Goal: Task Accomplishment & Management: Complete application form

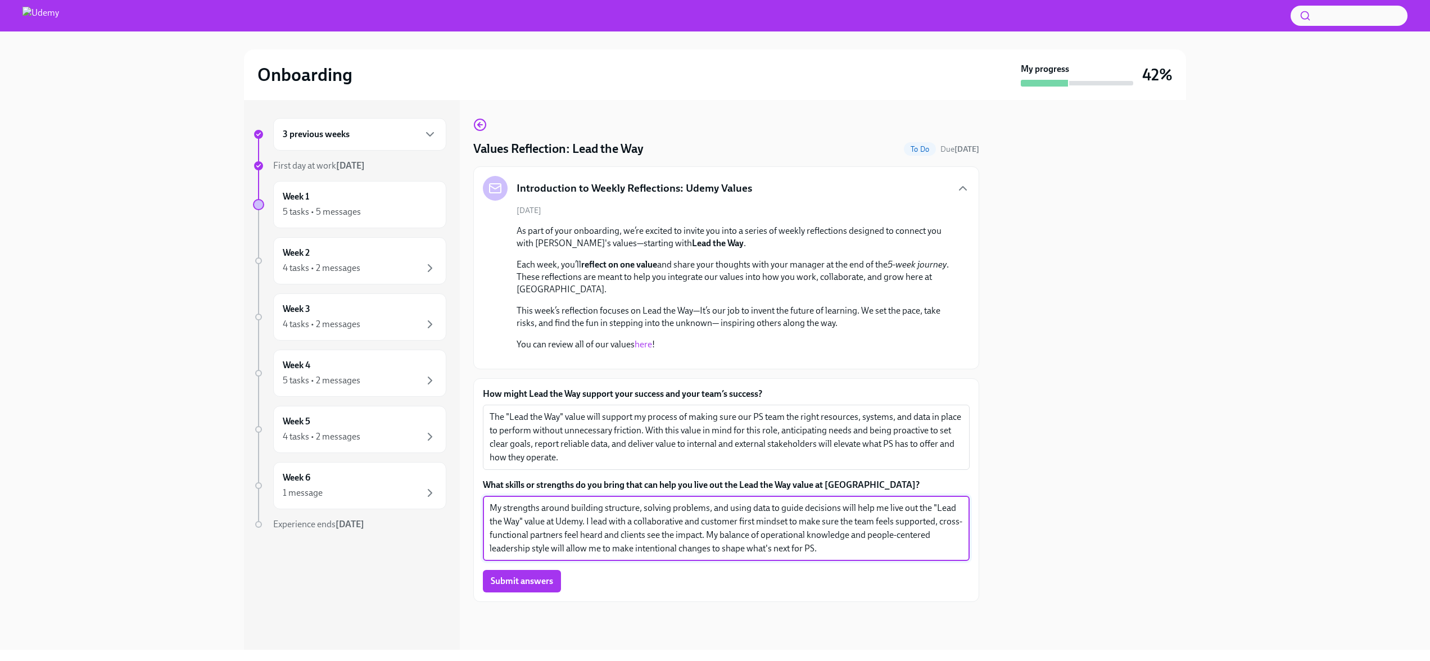
scroll to position [157, 0]
click at [574, 491] on label "What skills or strengths do you bring that can help you live out the Lead the W…" at bounding box center [726, 485] width 487 height 12
click at [574, 502] on textarea "My strengths around building structure, solving problems, and using data to gui…" at bounding box center [726, 529] width 473 height 54
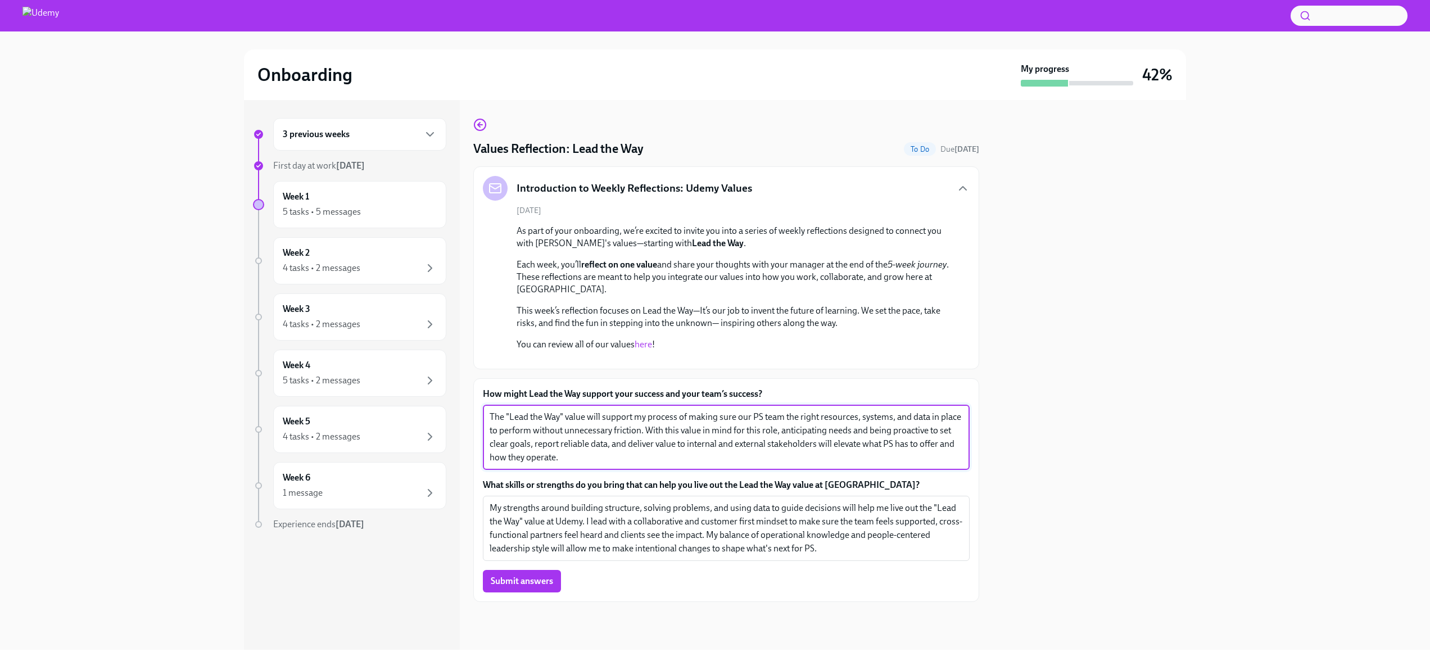
click at [588, 428] on textarea "The "Lead the Way" value will support my process of making sure our PS team the…" at bounding box center [726, 437] width 473 height 54
drag, startPoint x: 580, startPoint y: 471, endPoint x: 476, endPoint y: 428, distance: 111.9
click at [476, 428] on div "How might Lead the Way support your success and your team’s success? The "Lead …" at bounding box center [726, 490] width 506 height 224
click at [507, 455] on textarea "The "Lead the Way" value supports me by reinforcing the importance of setting o…" at bounding box center [726, 437] width 473 height 54
click at [572, 456] on textarea "The "Lead the Way" value supports me by reinforcing the importance of setting o…" at bounding box center [726, 437] width 473 height 54
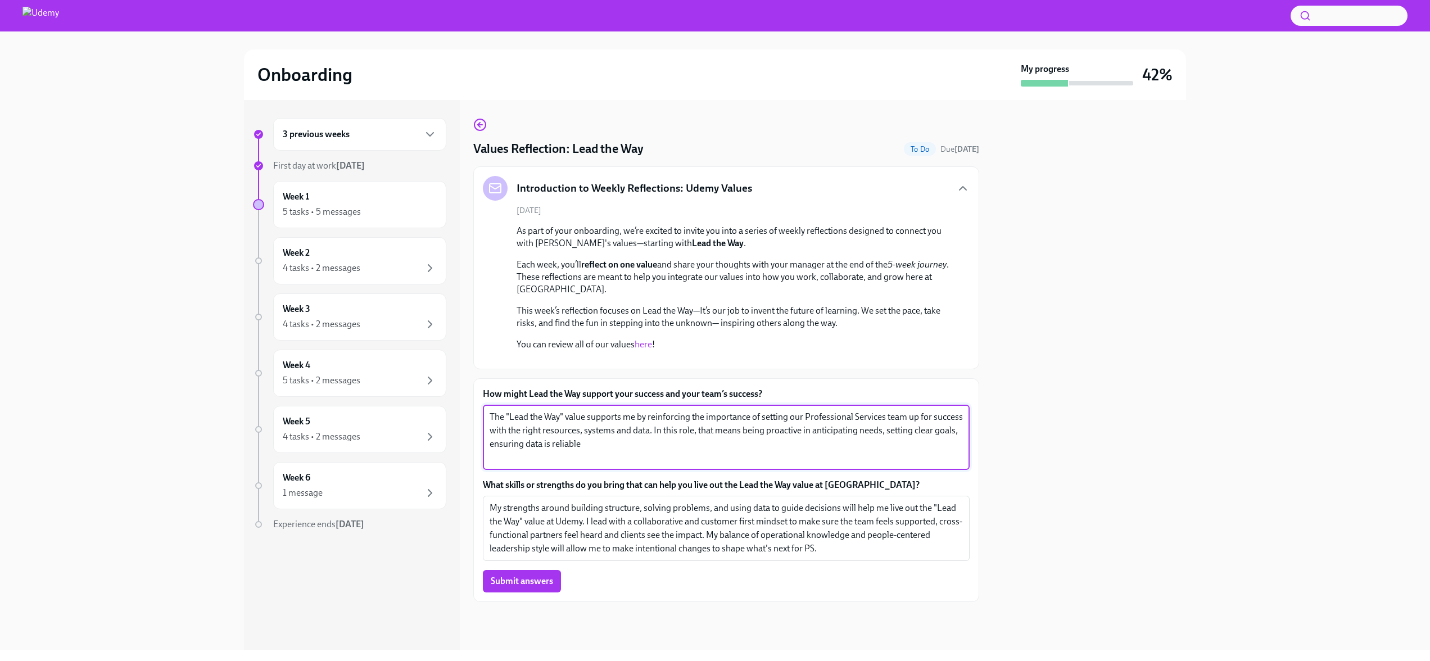
click at [587, 457] on textarea "The "Lead the Way" value supports me by reinforcing the importance of setting o…" at bounding box center [726, 437] width 473 height 54
type textarea "The "Lead the Way" value supports me by reinforcing the importance of setting o…"
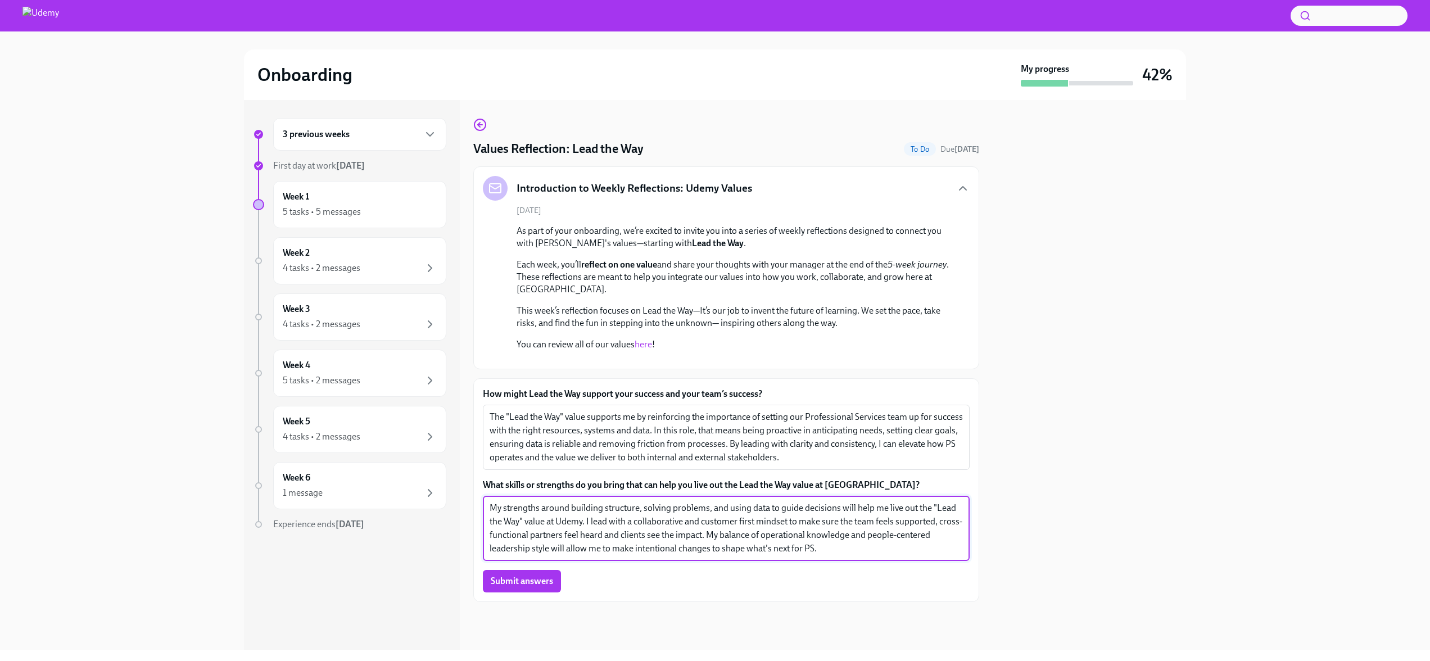
click at [692, 532] on textarea "My strengths around building structure, solving problems, and using data to gui…" at bounding box center [726, 529] width 473 height 54
click at [727, 531] on textarea "My strengths around building structure, solving problems, and using data to gui…" at bounding box center [726, 529] width 473 height 54
drag, startPoint x: 778, startPoint y: 532, endPoint x: 825, endPoint y: 532, distance: 46.7
click at [825, 532] on textarea "My strengths around building structure, solving problems, and using data to gui…" at bounding box center [726, 529] width 473 height 54
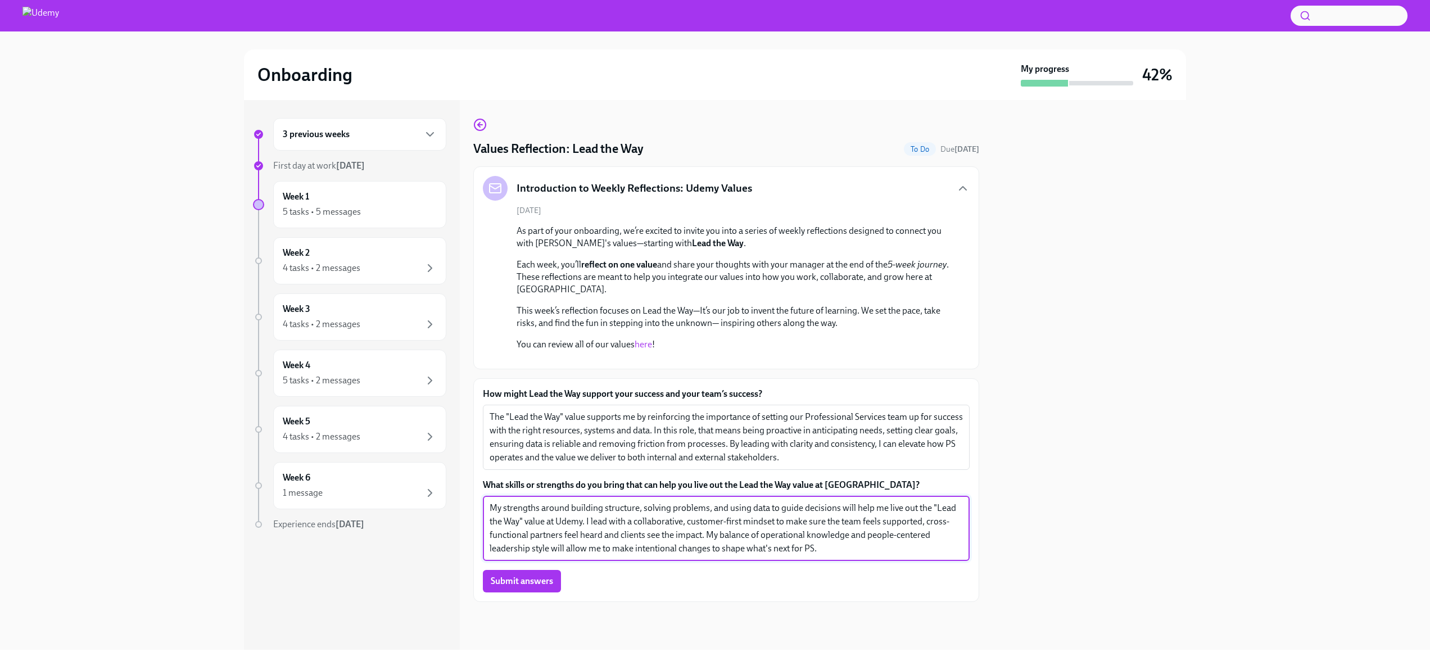
click at [670, 544] on textarea "My strengths around building structure, solving problems, and using data to gui…" at bounding box center [726, 529] width 473 height 54
drag, startPoint x: 707, startPoint y: 544, endPoint x: 871, endPoint y: 566, distance: 166.2
click at [871, 555] on textarea "My strengths around building structure, solving problems, and using data to gui…" at bounding box center [726, 529] width 473 height 54
click at [873, 545] on textarea "My strengths around building structure, solving problems, and using data to gui…" at bounding box center [726, 529] width 473 height 54
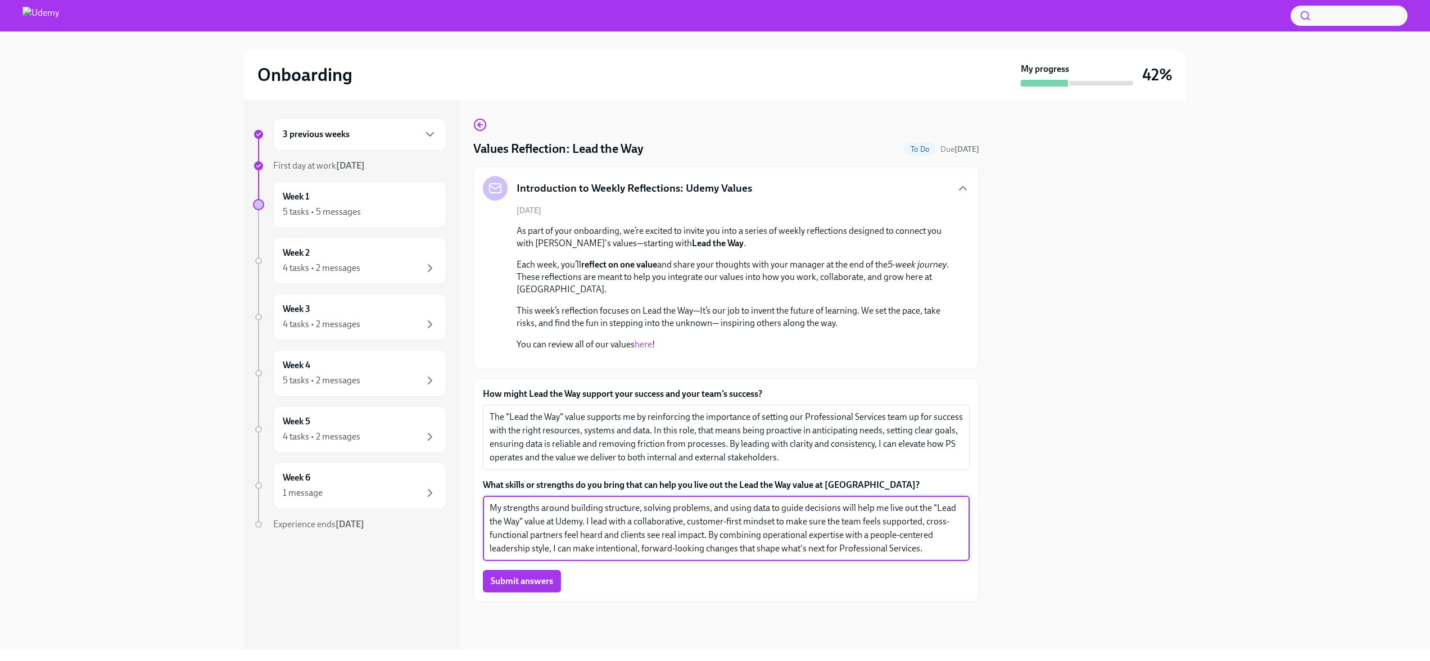
click at [698, 615] on div at bounding box center [726, 620] width 506 height 36
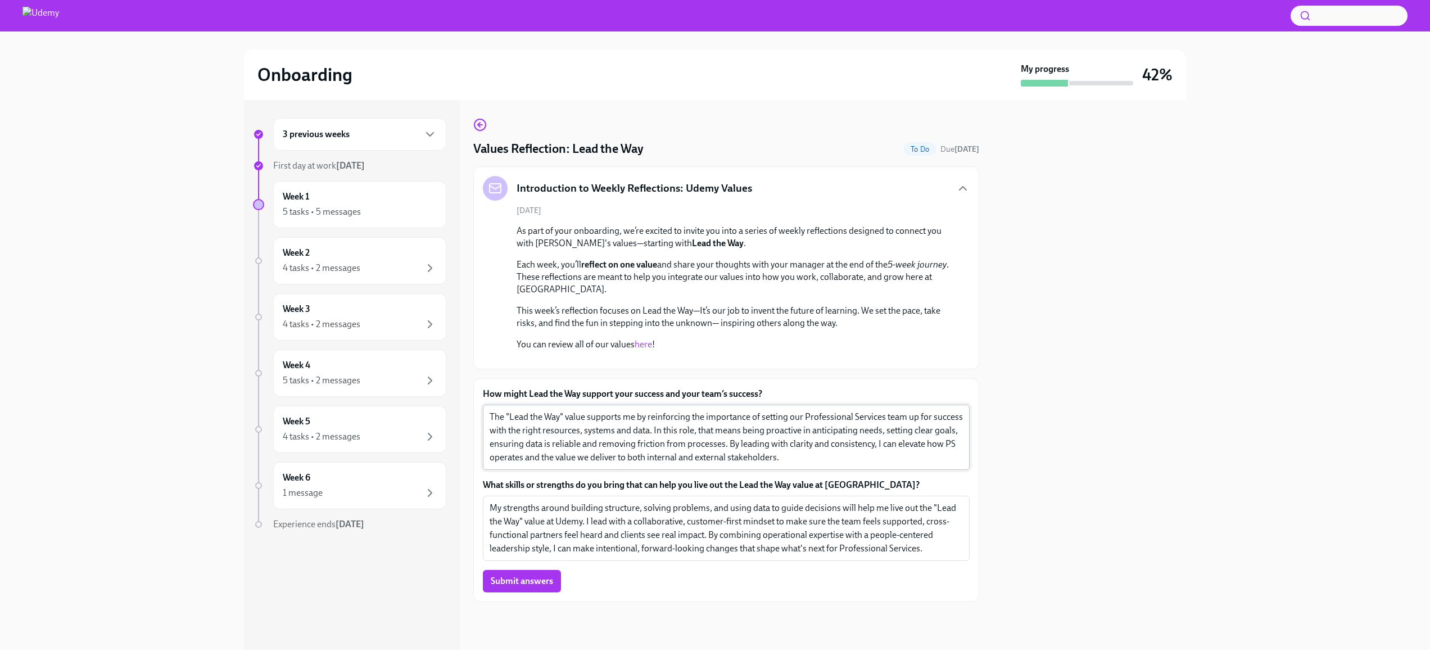
click at [800, 464] on textarea "The "Lead the Way" value supports me by reinforcing the importance of setting o…" at bounding box center [726, 437] width 473 height 54
click at [764, 573] on div "How might Lead the Way support your success and your team’s success? The "Lead …" at bounding box center [726, 490] width 487 height 205
click at [659, 519] on textarea "My strengths around building structure, solving problems, and using data to gui…" at bounding box center [726, 529] width 473 height 54
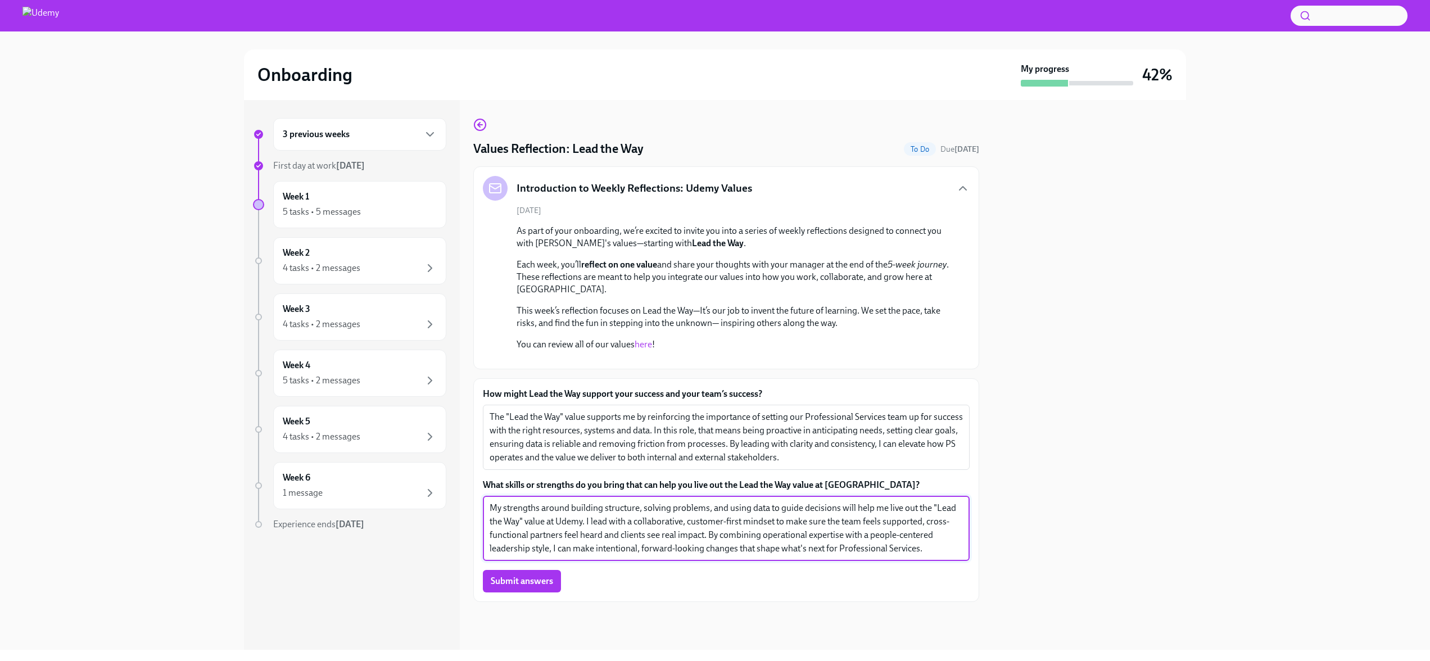
click at [659, 519] on textarea "My strengths around building structure, solving problems, and using data to gui…" at bounding box center [726, 529] width 473 height 54
click at [643, 519] on textarea "My strengths around building structure, solving problems, and using data to gui…" at bounding box center [726, 529] width 473 height 54
click at [759, 520] on textarea "My strengths around building structure, creative problem solving problems, and …" at bounding box center [726, 533] width 473 height 67
click at [741, 521] on textarea "My strengths around building structure, creative problem solving, and using dat…" at bounding box center [726, 529] width 473 height 54
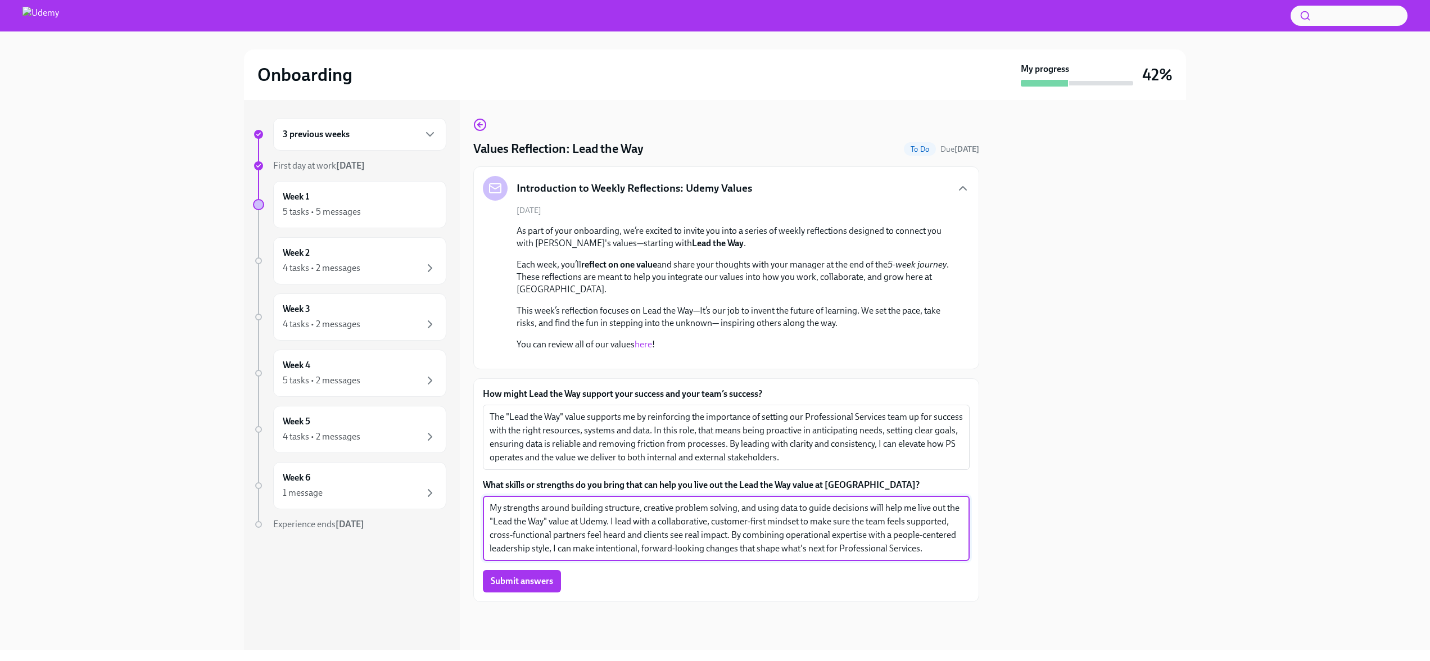
click at [679, 583] on div "Submit answers" at bounding box center [726, 581] width 487 height 22
drag, startPoint x: 894, startPoint y: 547, endPoint x: 955, endPoint y: 546, distance: 60.7
click at [955, 546] on textarea "My strengths around building structure, creative problem solving, and using dat…" at bounding box center [726, 529] width 473 height 54
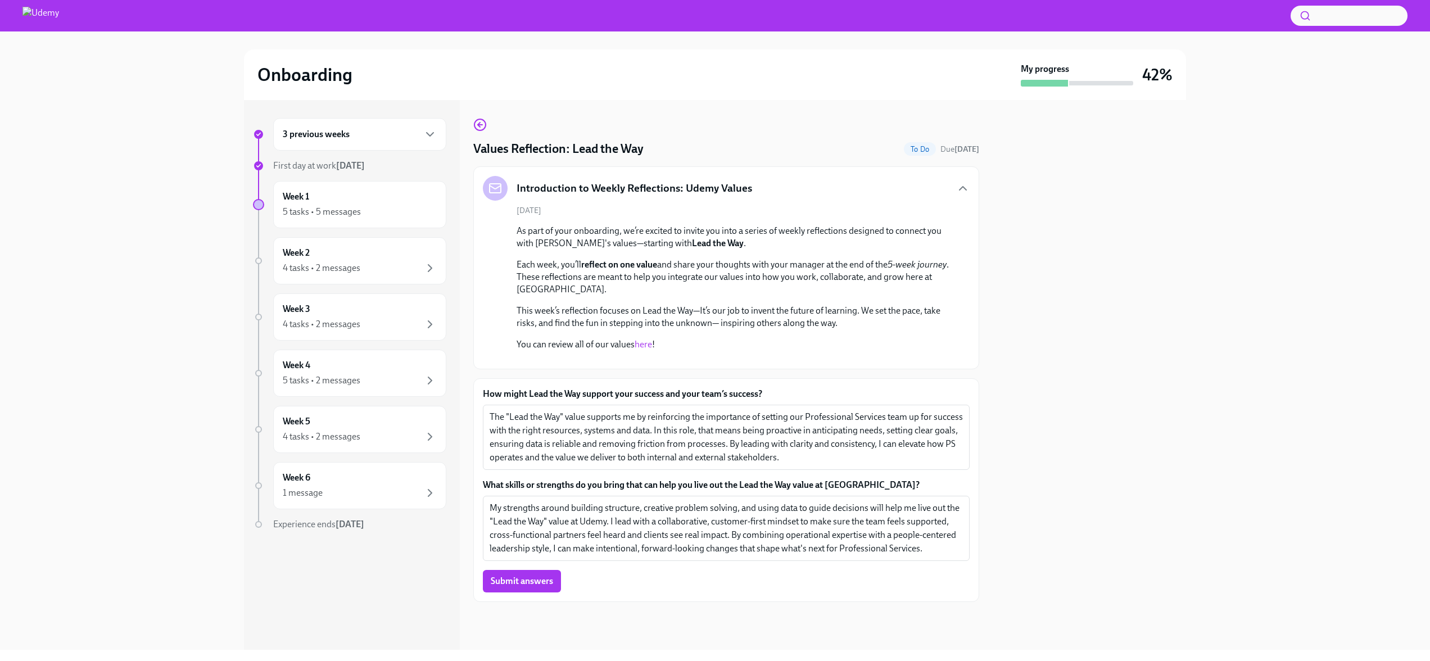
click at [897, 588] on div "Submit answers" at bounding box center [726, 581] width 487 height 22
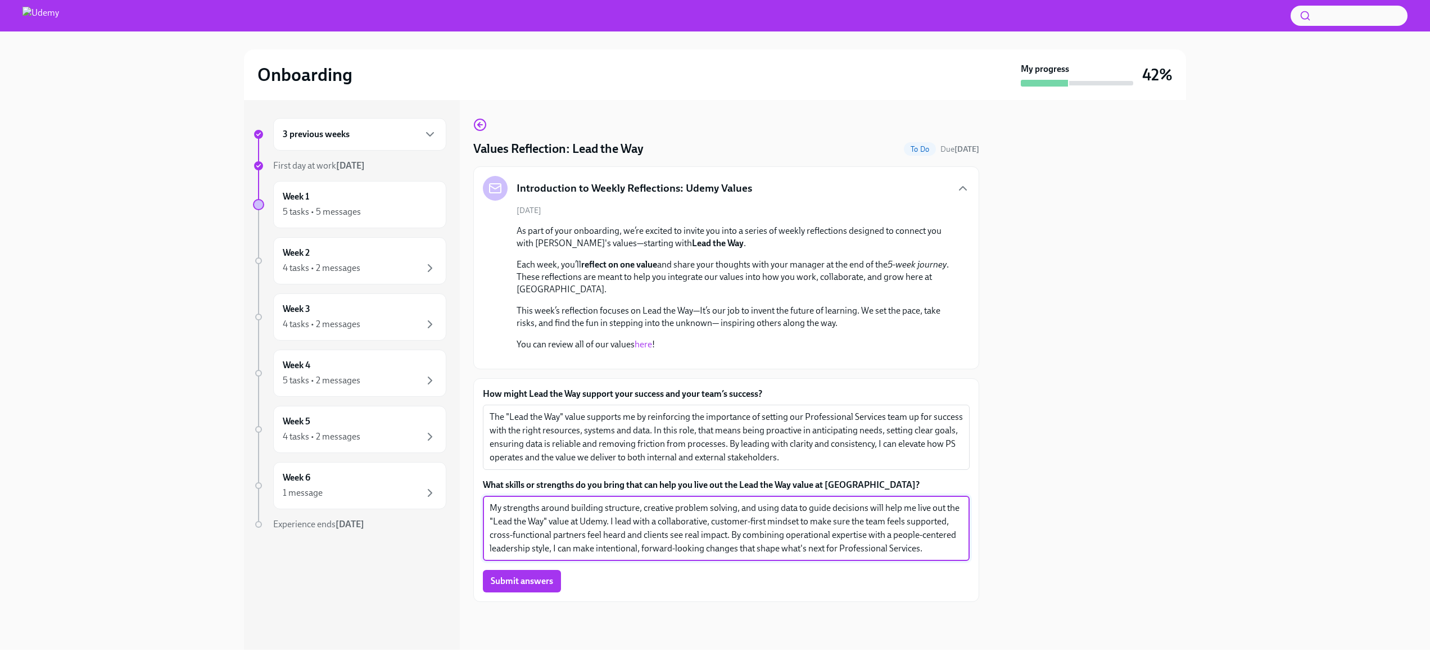
click at [900, 548] on textarea "My strengths around building structure, creative problem solving, and using dat…" at bounding box center [726, 529] width 473 height 54
click at [507, 555] on textarea "My strengths around building structure, creative problem solving, and using dat…" at bounding box center [726, 529] width 473 height 54
drag, startPoint x: 580, startPoint y: 560, endPoint x: 524, endPoint y: 559, distance: 56.2
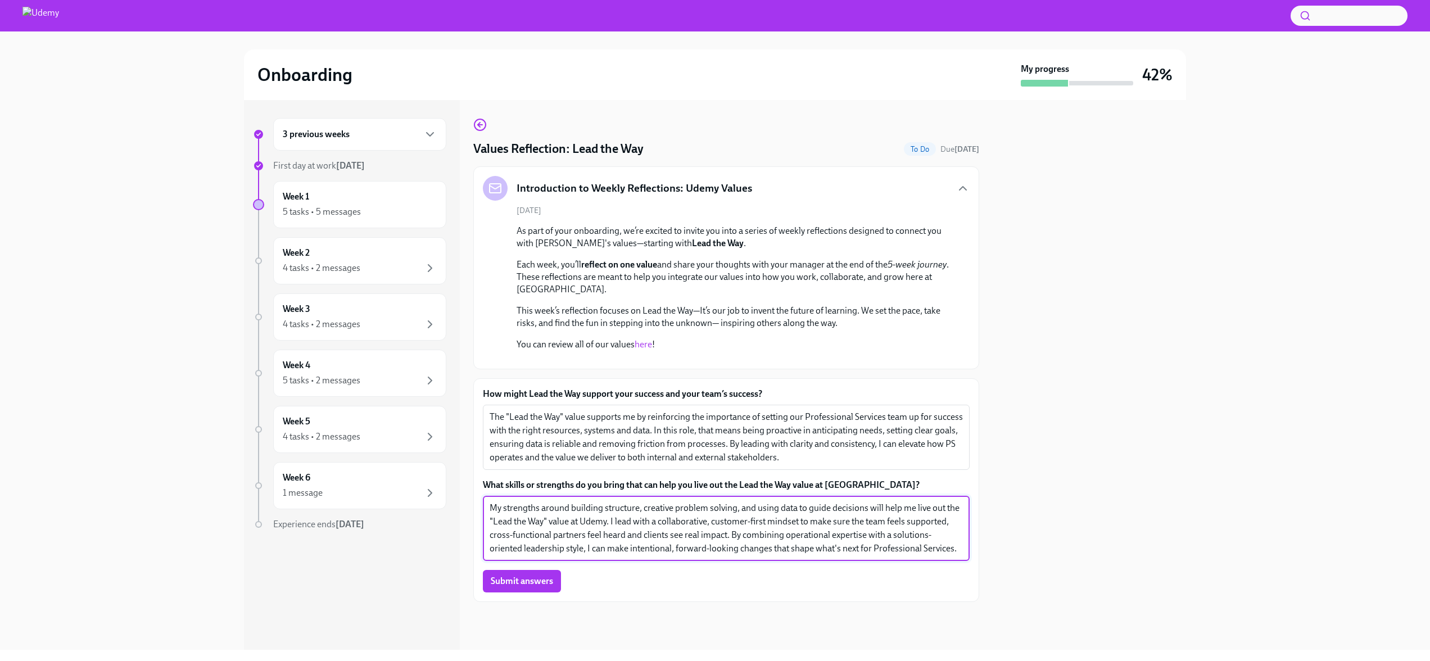
click at [524, 555] on textarea "My strengths around building structure, creative problem solving, and using dat…" at bounding box center [726, 529] width 473 height 54
type textarea "My strengths around building structure, creative problem solving, and using dat…"
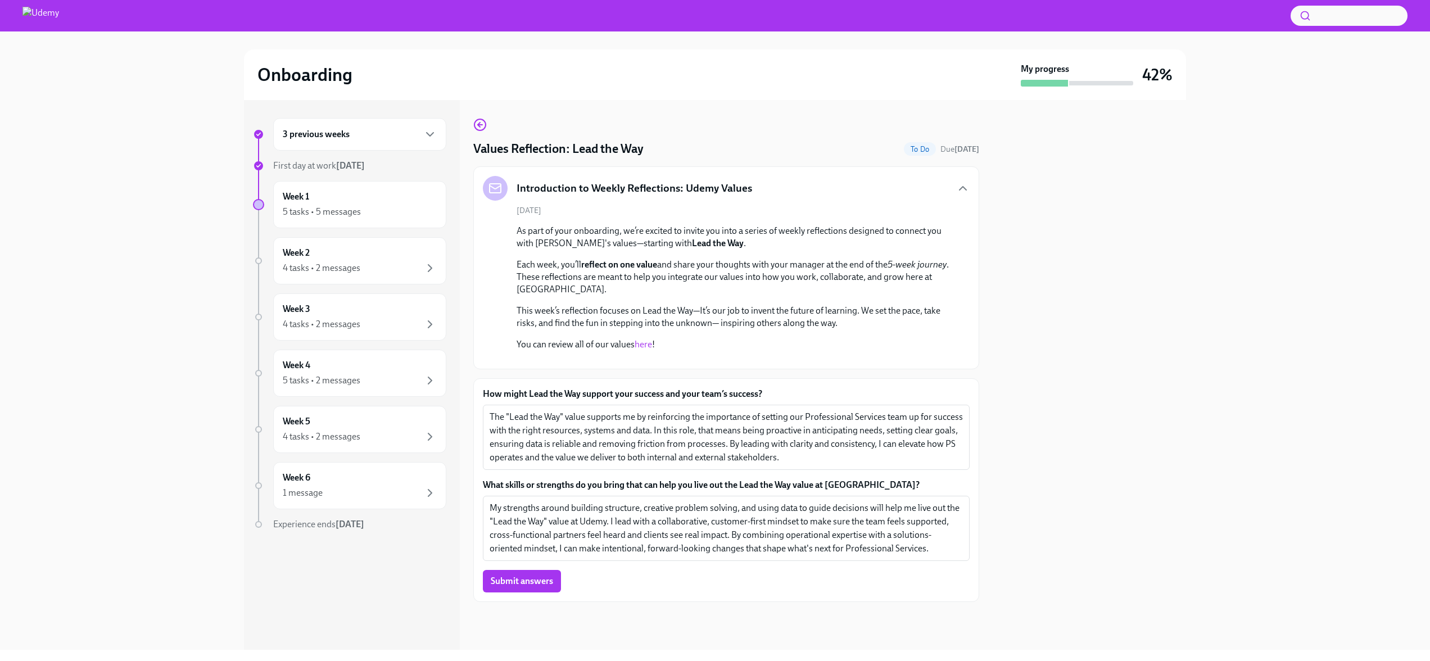
click at [590, 589] on div "Submit answers" at bounding box center [726, 581] width 487 height 22
click at [526, 587] on span "Submit answers" at bounding box center [522, 581] width 62 height 11
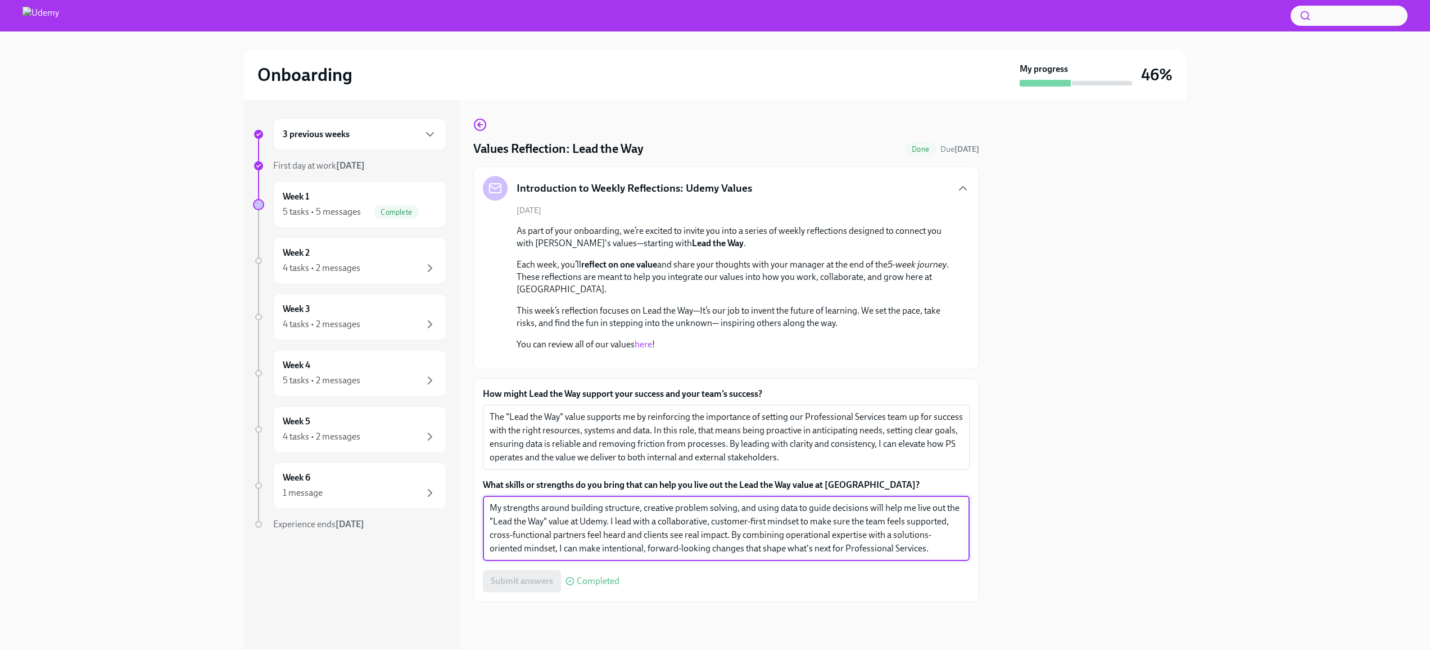
click at [934, 555] on textarea "My strengths around building structure, creative problem solving, and using dat…" at bounding box center [726, 529] width 473 height 54
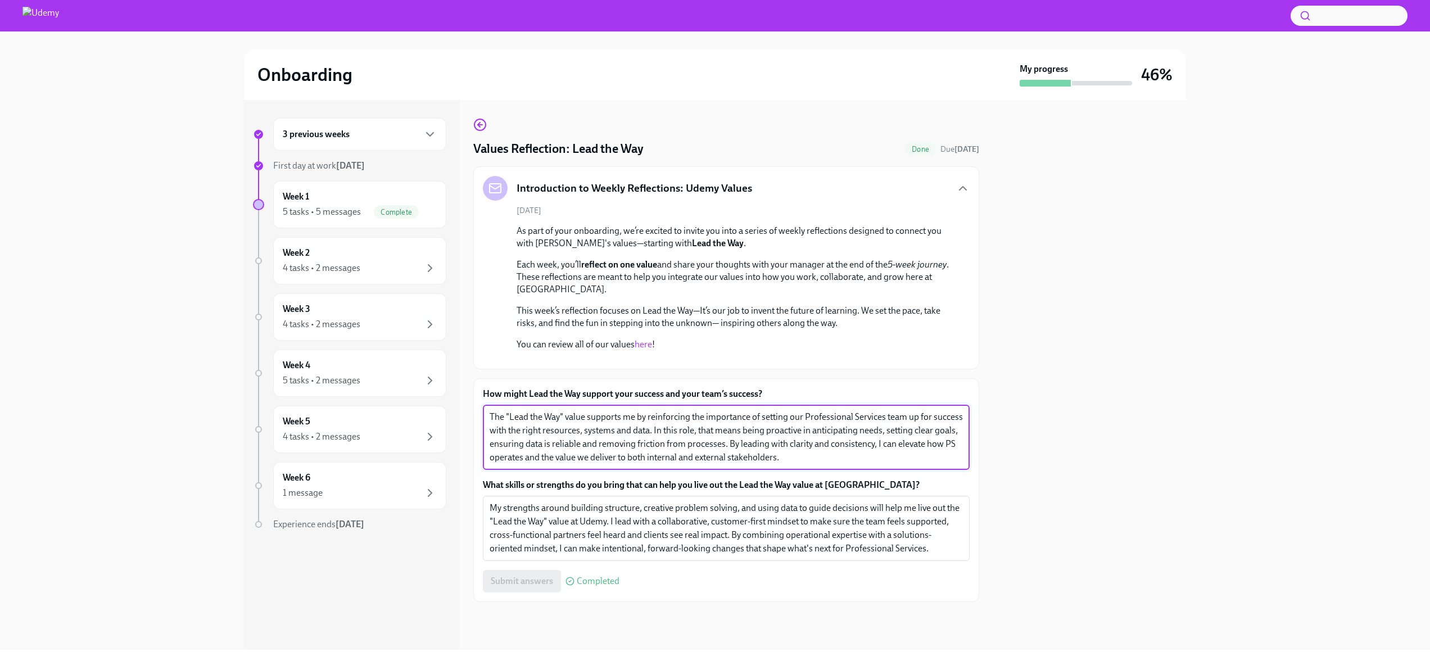
drag, startPoint x: 489, startPoint y: 427, endPoint x: 791, endPoint y: 473, distance: 305.4
click at [791, 464] on textarea "The "Lead the Way" value supports me by reinforcing the importance of setting o…" at bounding box center [726, 437] width 473 height 54
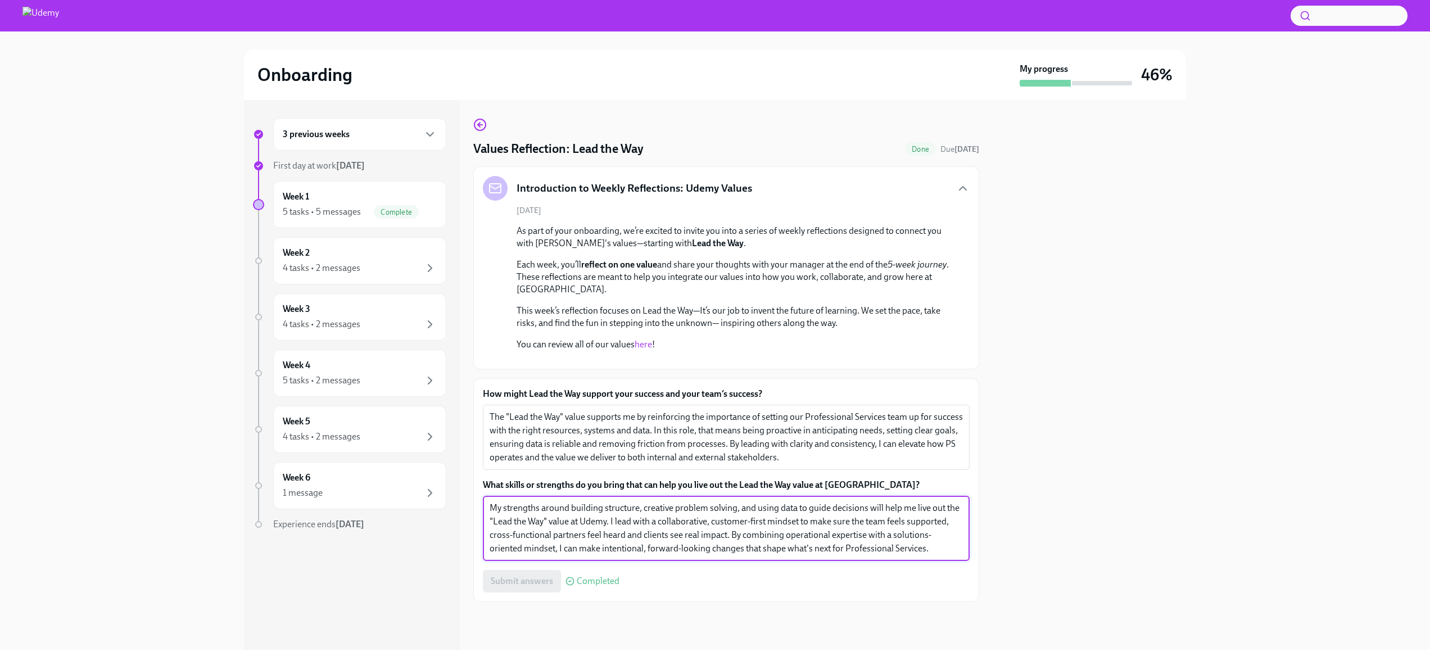
drag, startPoint x: 490, startPoint y: 520, endPoint x: 954, endPoint y: 578, distance: 468.0
click at [954, 578] on div "How might Lead the Way support your success and your team’s success? The "Lead …" at bounding box center [726, 490] width 487 height 205
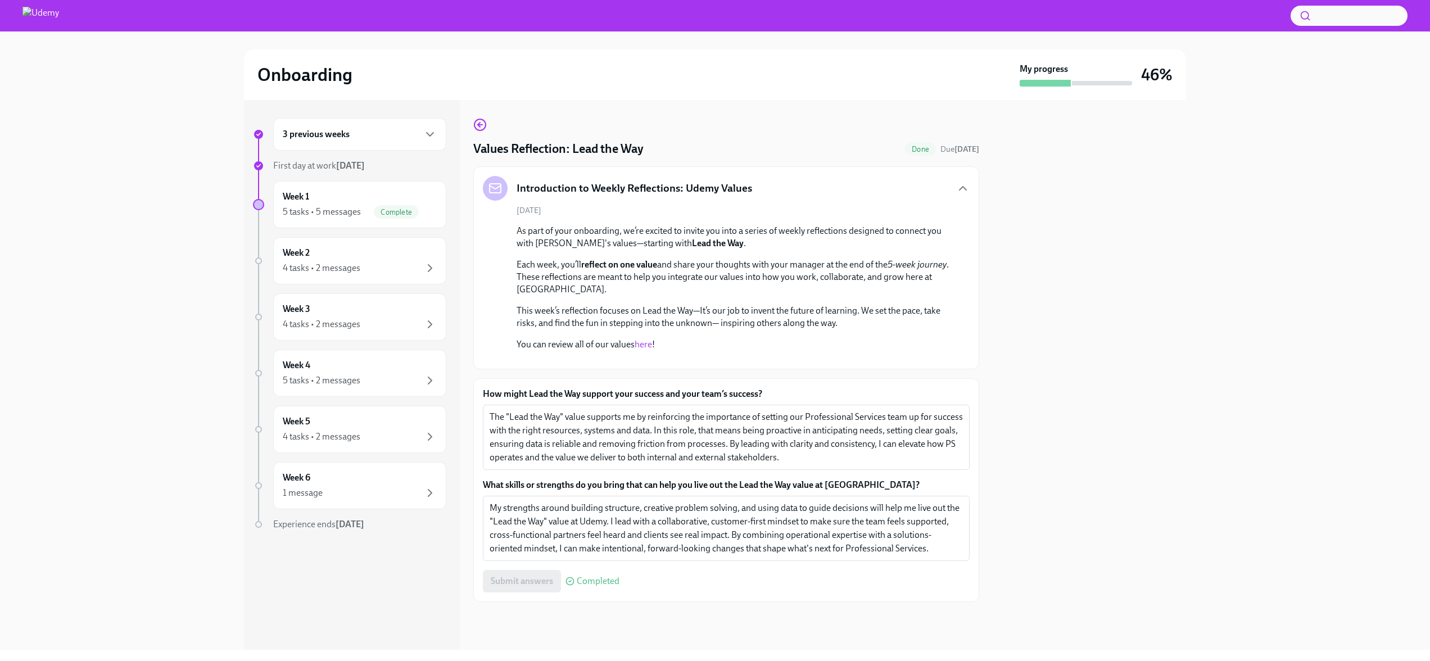
click at [428, 577] on div "3 previous weeks First day at work [DATE] Week 1 5 tasks • 5 messages Complete …" at bounding box center [352, 375] width 216 height 550
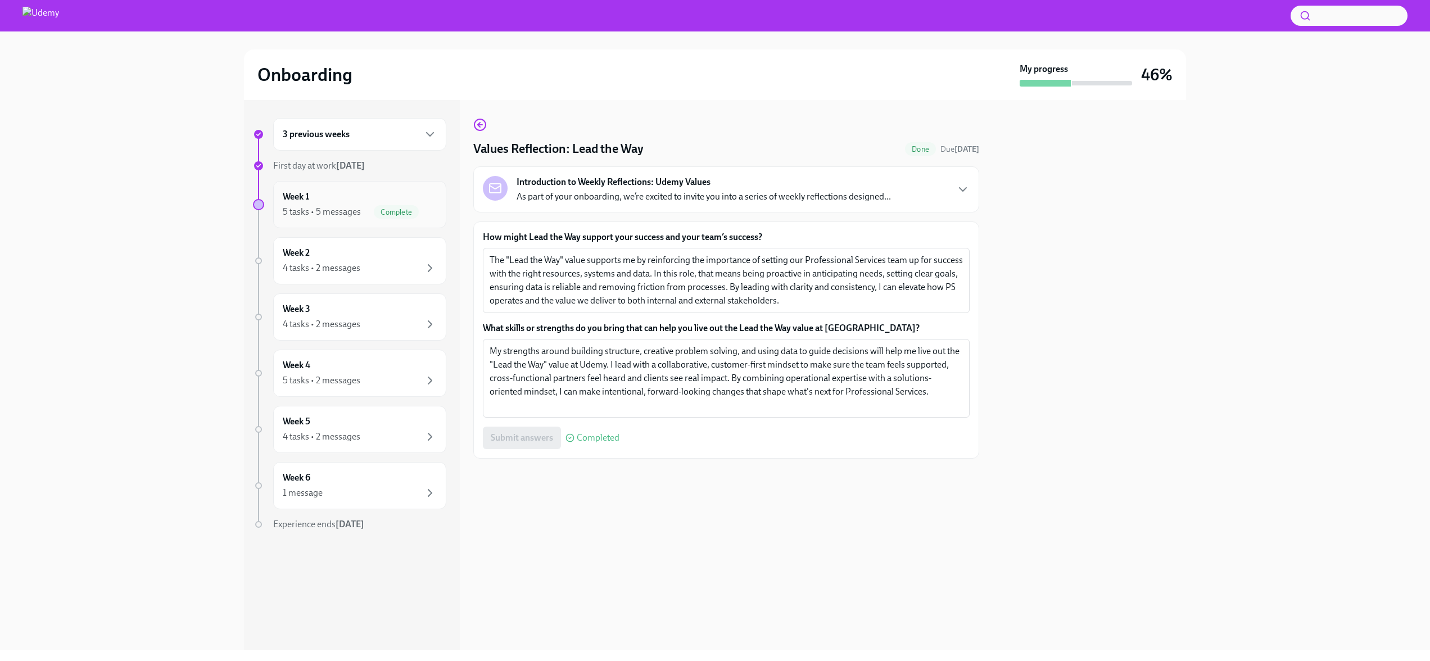
click at [340, 199] on div "Week 1 5 tasks • 5 messages Complete" at bounding box center [360, 205] width 154 height 28
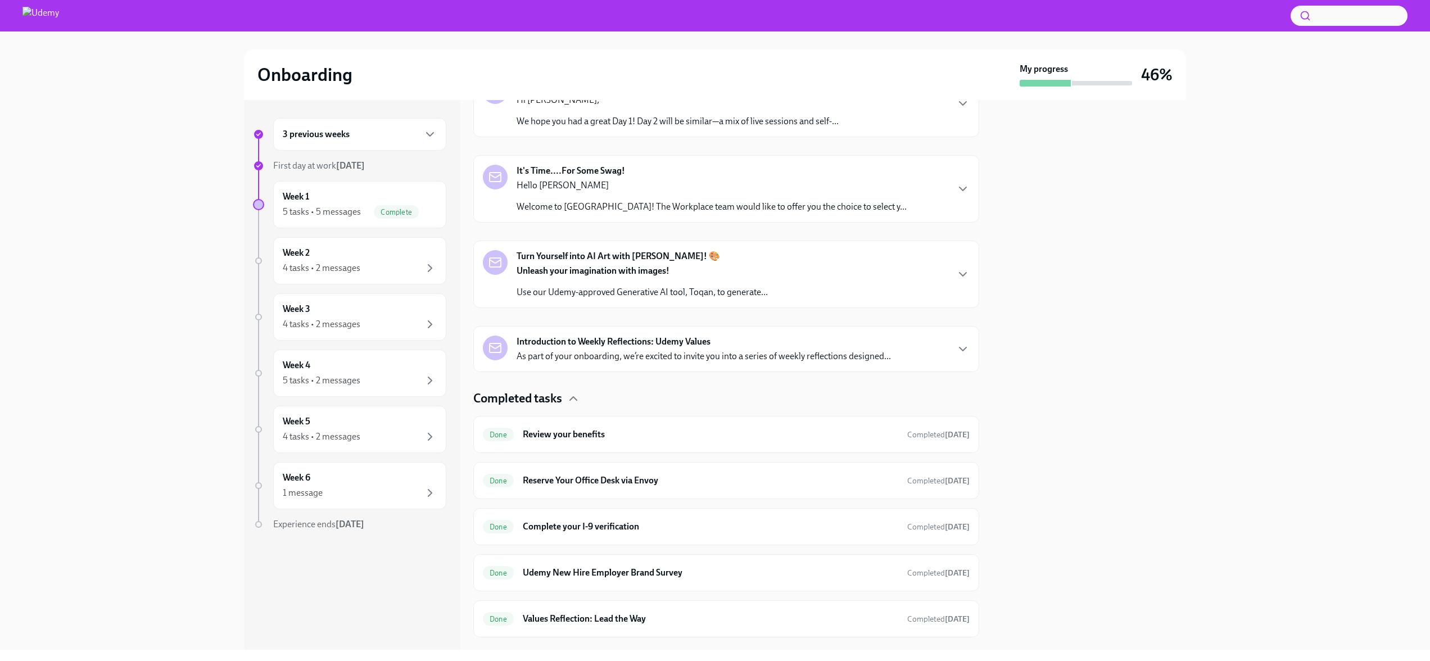
scroll to position [304, 0]
